Goal: Information Seeking & Learning: Find specific fact

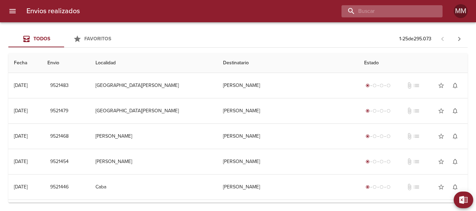
click at [399, 9] on input "buscar" at bounding box center [385, 11] width 89 height 12
paste input "[PERSON_NAME]"
type input "[PERSON_NAME]"
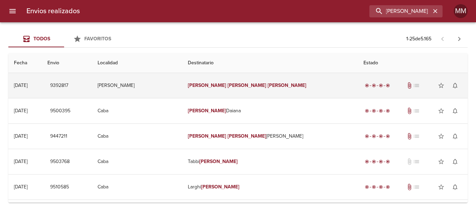
click at [224, 87] on em "[PERSON_NAME]" at bounding box center [207, 86] width 39 height 6
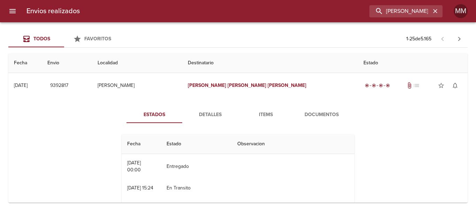
click at [267, 115] on span "Items" at bounding box center [265, 115] width 47 height 9
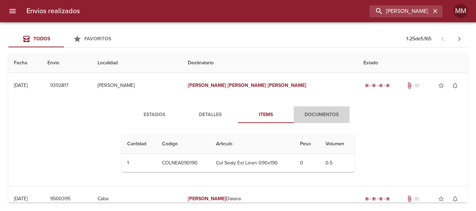
click at [309, 114] on span "Documentos" at bounding box center [321, 115] width 47 height 9
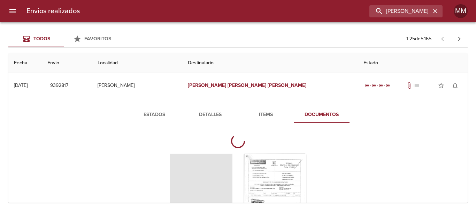
scroll to position [70, 0]
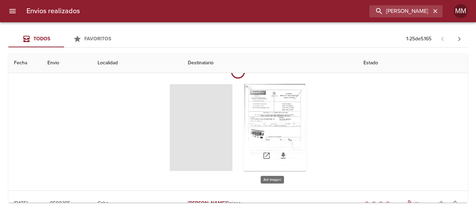
click at [282, 117] on div "Tabla de envíos del cliente" at bounding box center [274, 127] width 63 height 87
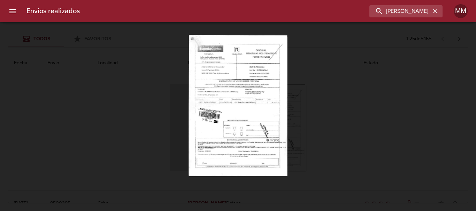
click at [260, 103] on img "Lightbox" at bounding box center [237, 106] width 99 height 142
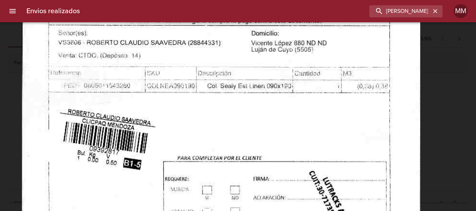
click at [302, 113] on img "Lightbox" at bounding box center [221, 99] width 398 height 572
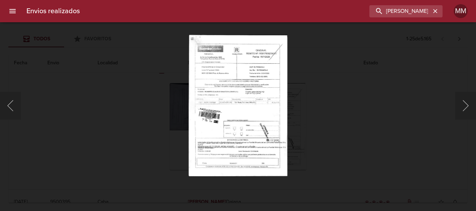
click at [123, 155] on div "Lightbox" at bounding box center [238, 105] width 476 height 211
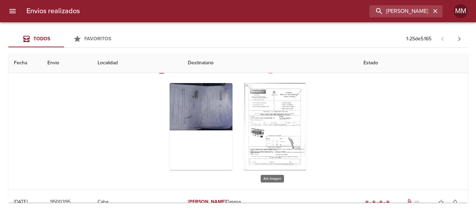
scroll to position [0, 0]
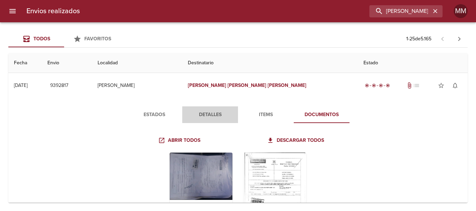
click at [212, 112] on span "Detalles" at bounding box center [209, 115] width 47 height 9
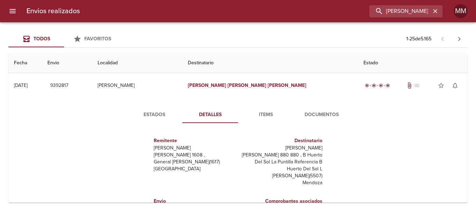
scroll to position [10, 0]
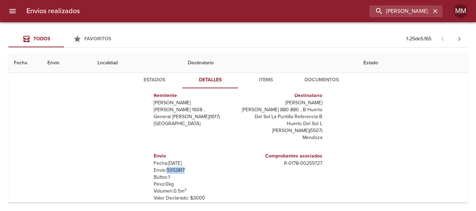
drag, startPoint x: 162, startPoint y: 171, endPoint x: 193, endPoint y: 170, distance: 30.7
click at [193, 170] on p "Envío: 9392817" at bounding box center [194, 170] width 81 height 7
copy p "9392817"
drag, startPoint x: 272, startPoint y: 162, endPoint x: 336, endPoint y: 169, distance: 64.8
click at [336, 169] on div "Remitente [PERSON_NAME] Raul [STREET_ADDRESS][PERSON_NAME] Destinatario [PERSON…" at bounding box center [238, 163] width 238 height 139
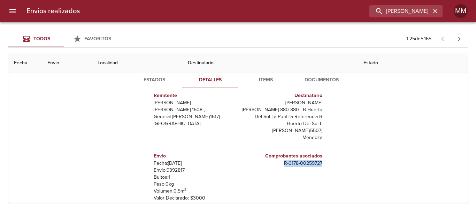
copy p "R - 0178 - 00259727"
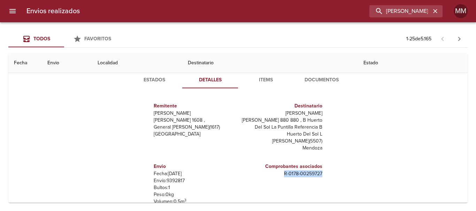
drag, startPoint x: 259, startPoint y: 113, endPoint x: 326, endPoint y: 116, distance: 66.6
click at [326, 116] on div "Remitente [PERSON_NAME] Raul [STREET_ADDRESS][PERSON_NAME] Destinatario [PERSON…" at bounding box center [238, 163] width 238 height 139
copy p "[PERSON_NAME]"
